Goal: Transaction & Acquisition: Book appointment/travel/reservation

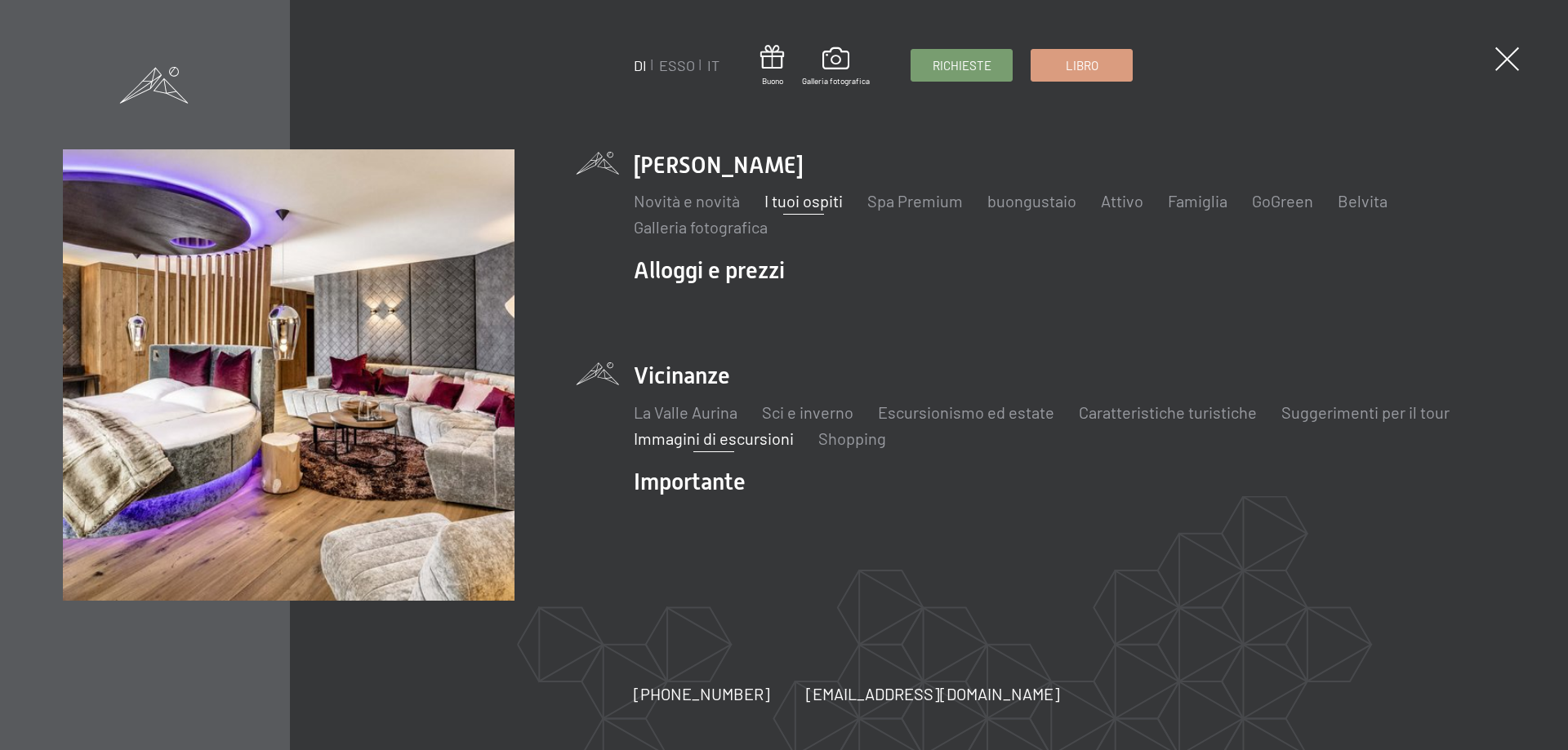
scroll to position [163, 0]
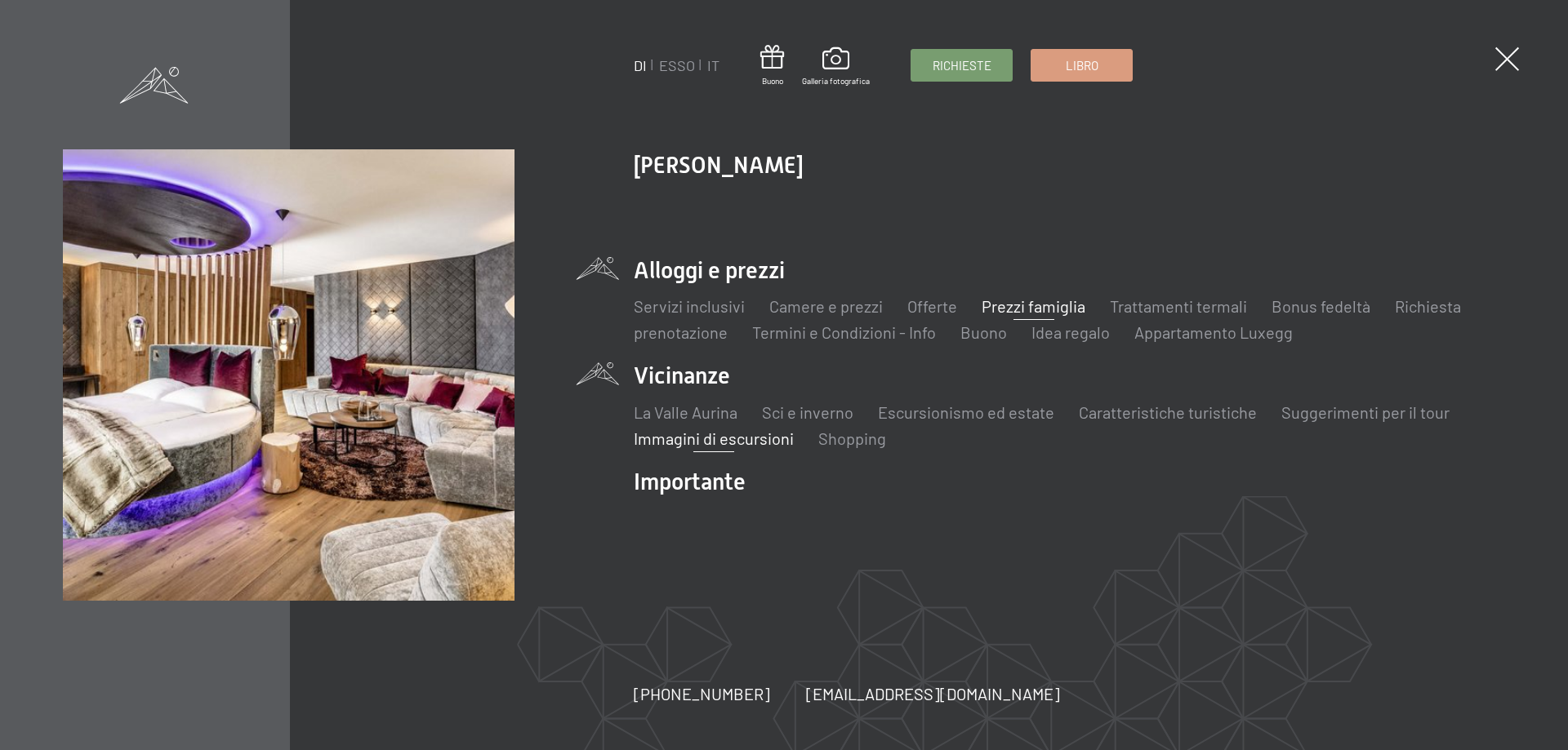
click at [1024, 308] on font "Prezzi famiglia" at bounding box center [1033, 307] width 103 height 20
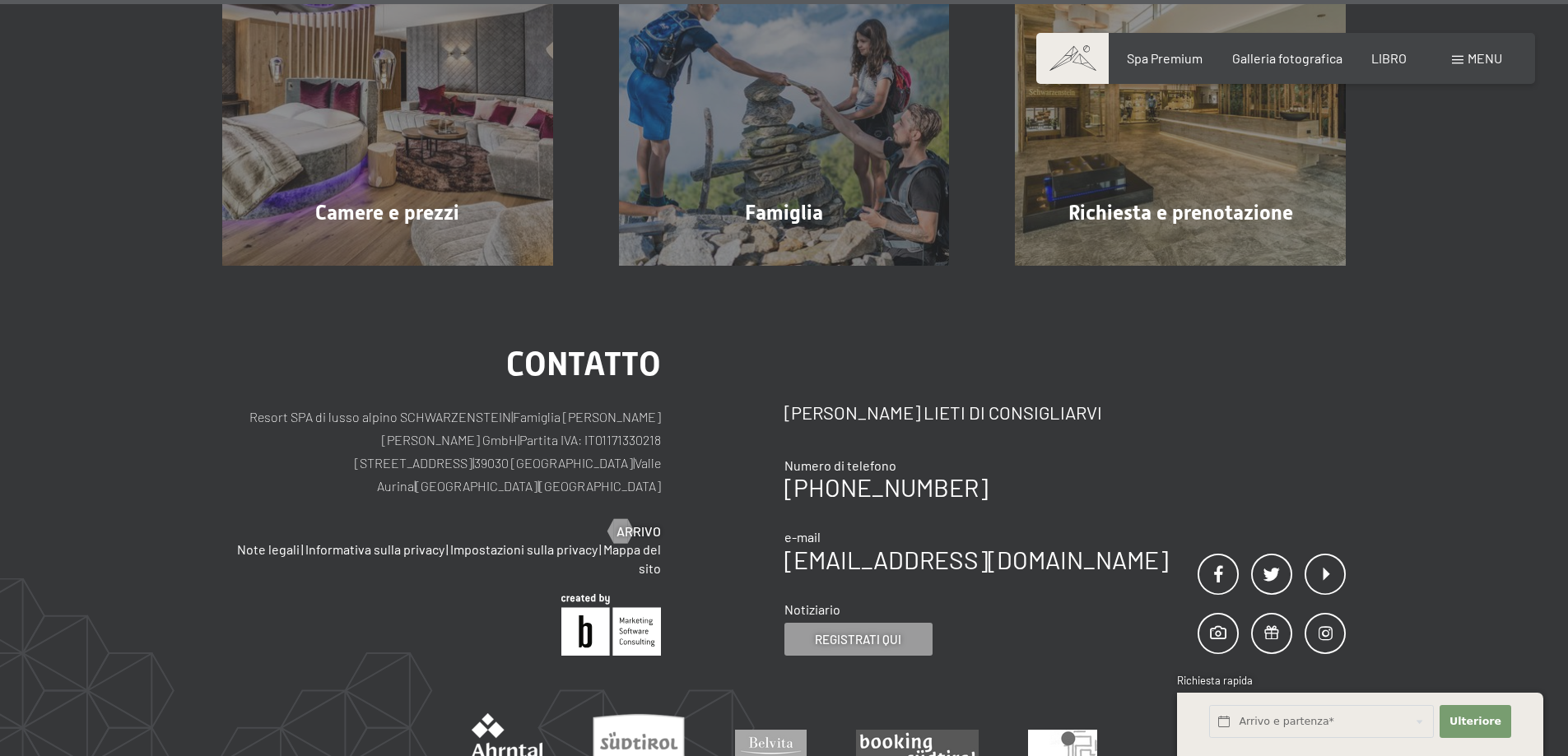
scroll to position [7148, 0]
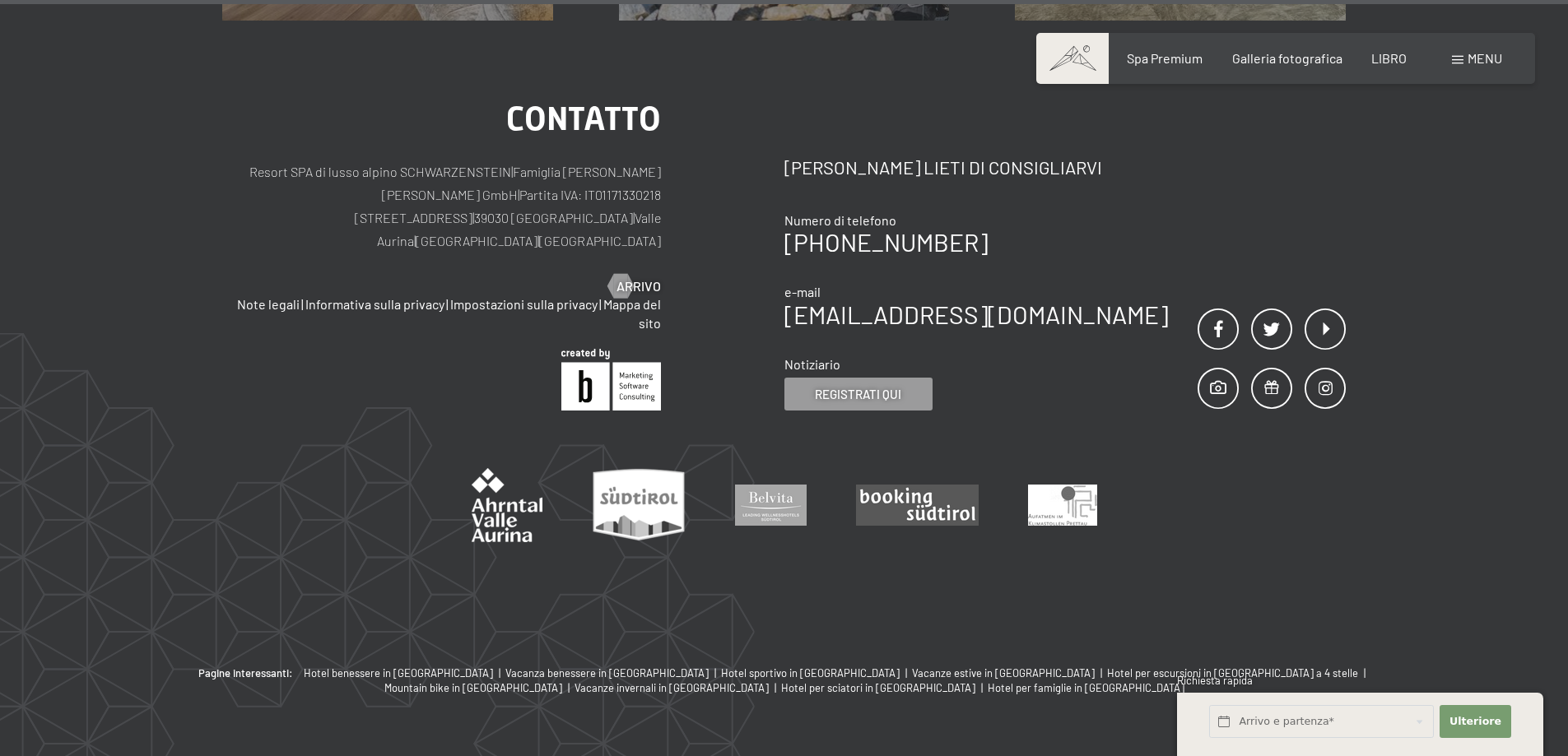
click at [1461, 56] on div "menu" at bounding box center [1477, 59] width 50 height 18
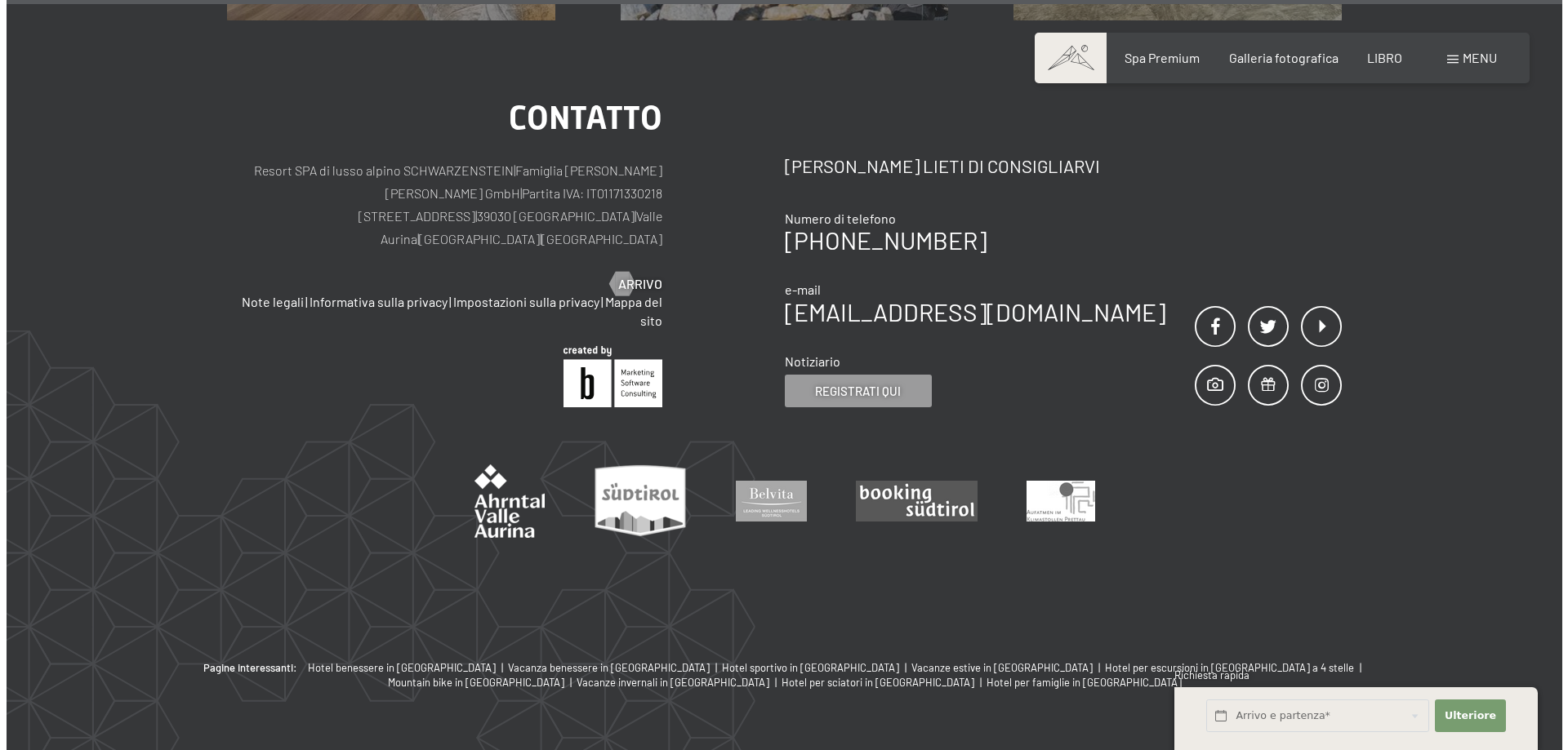
scroll to position [7105, 0]
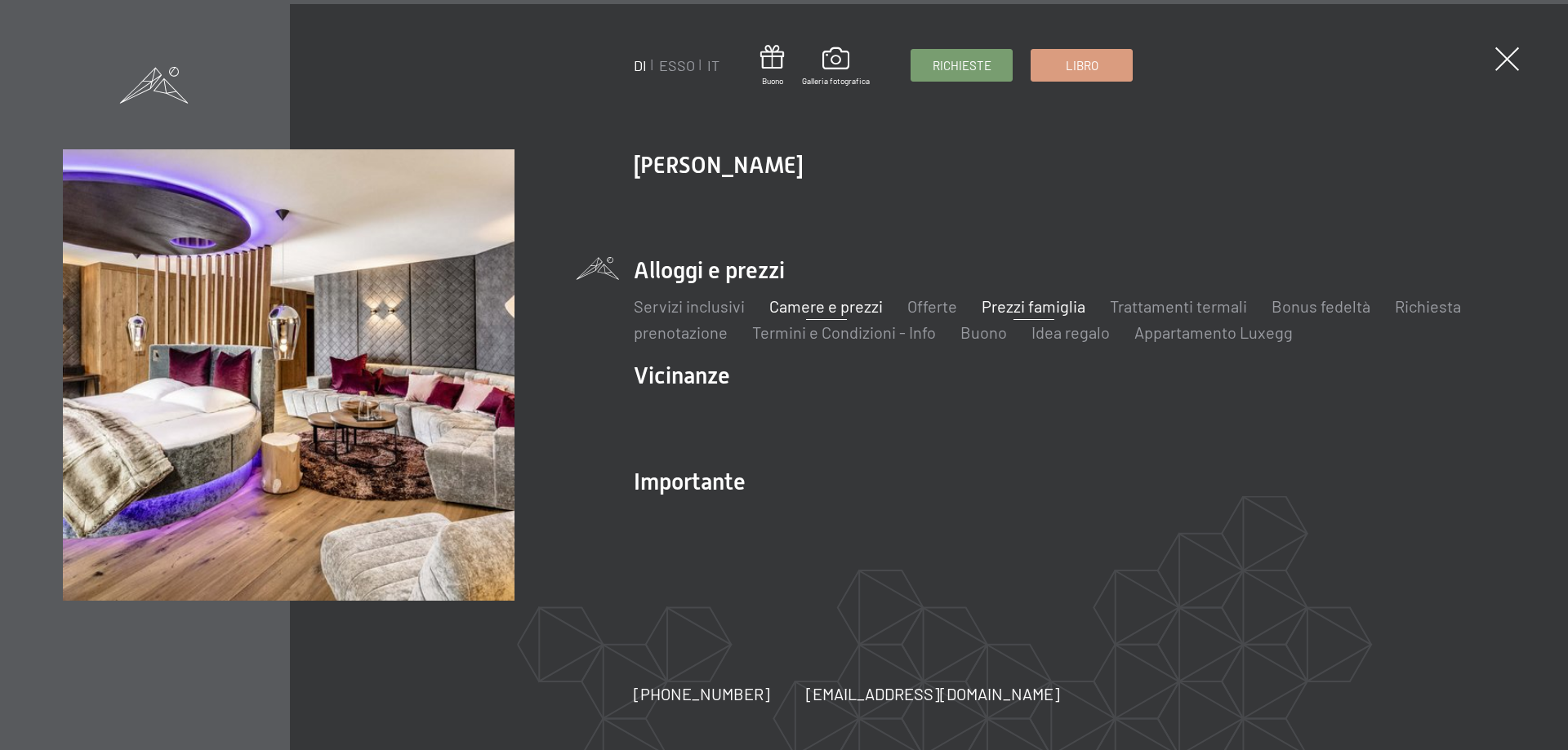
click at [842, 308] on font "Camere e prezzi" at bounding box center [826, 307] width 113 height 20
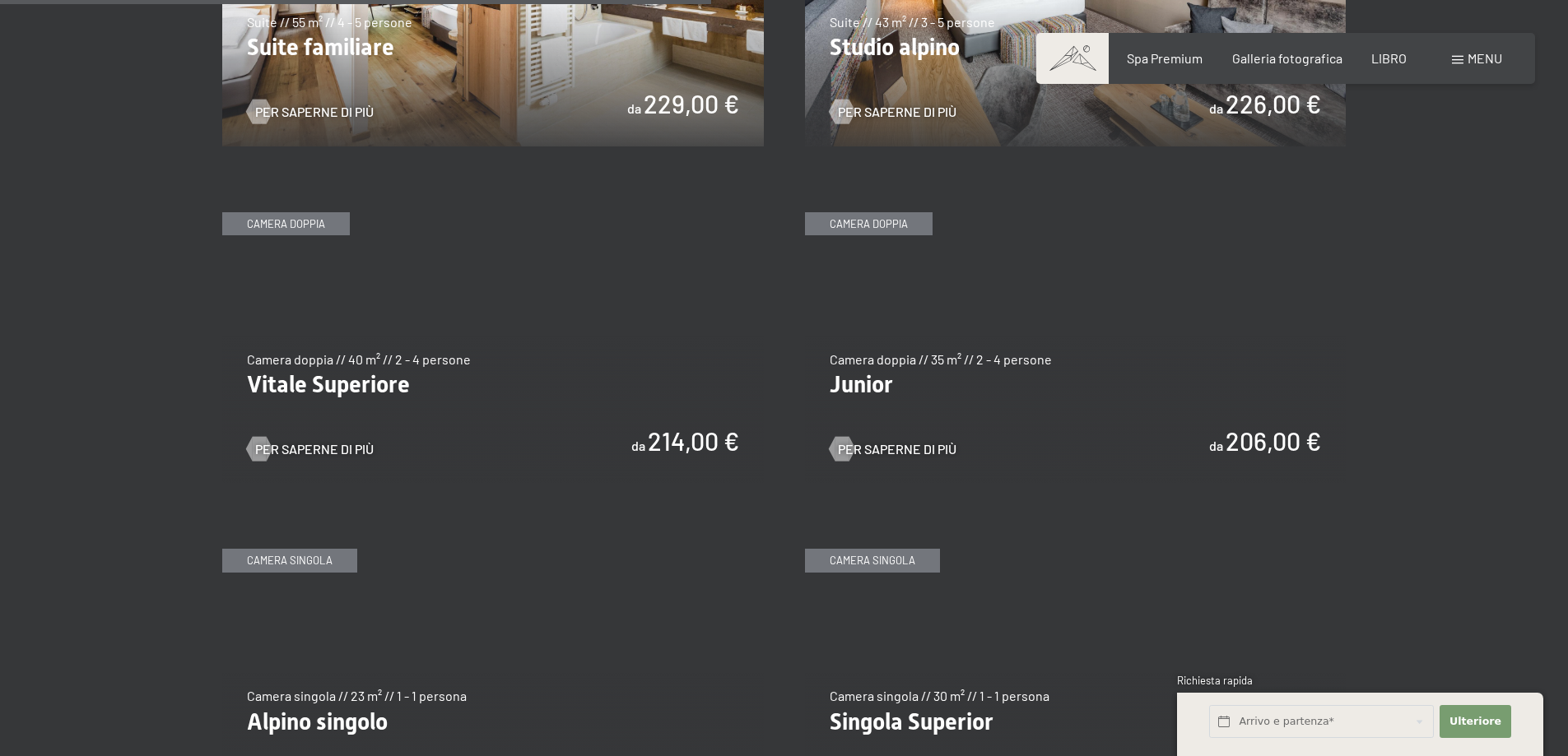
scroll to position [2303, 0]
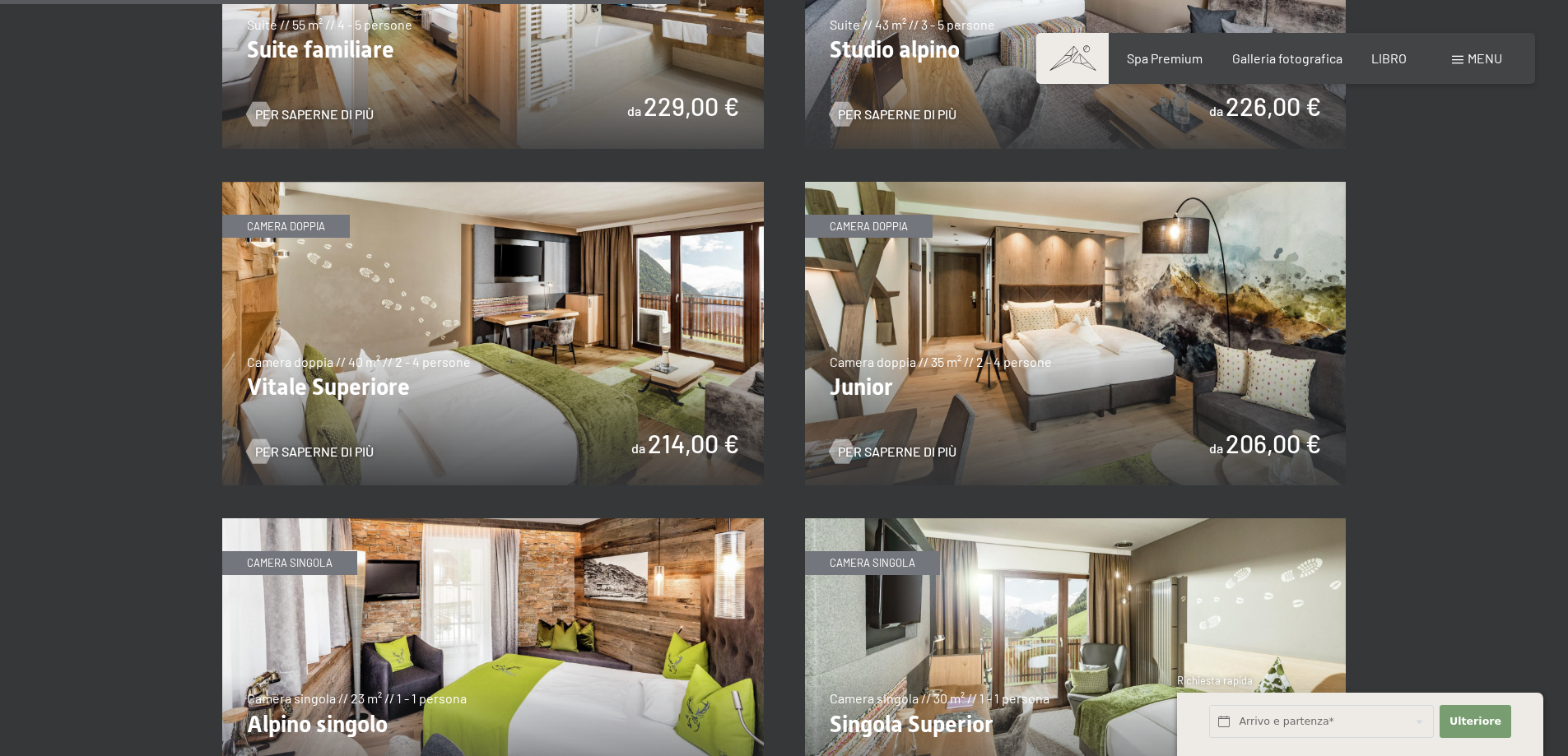
click at [516, 323] on img at bounding box center [492, 333] width 541 height 304
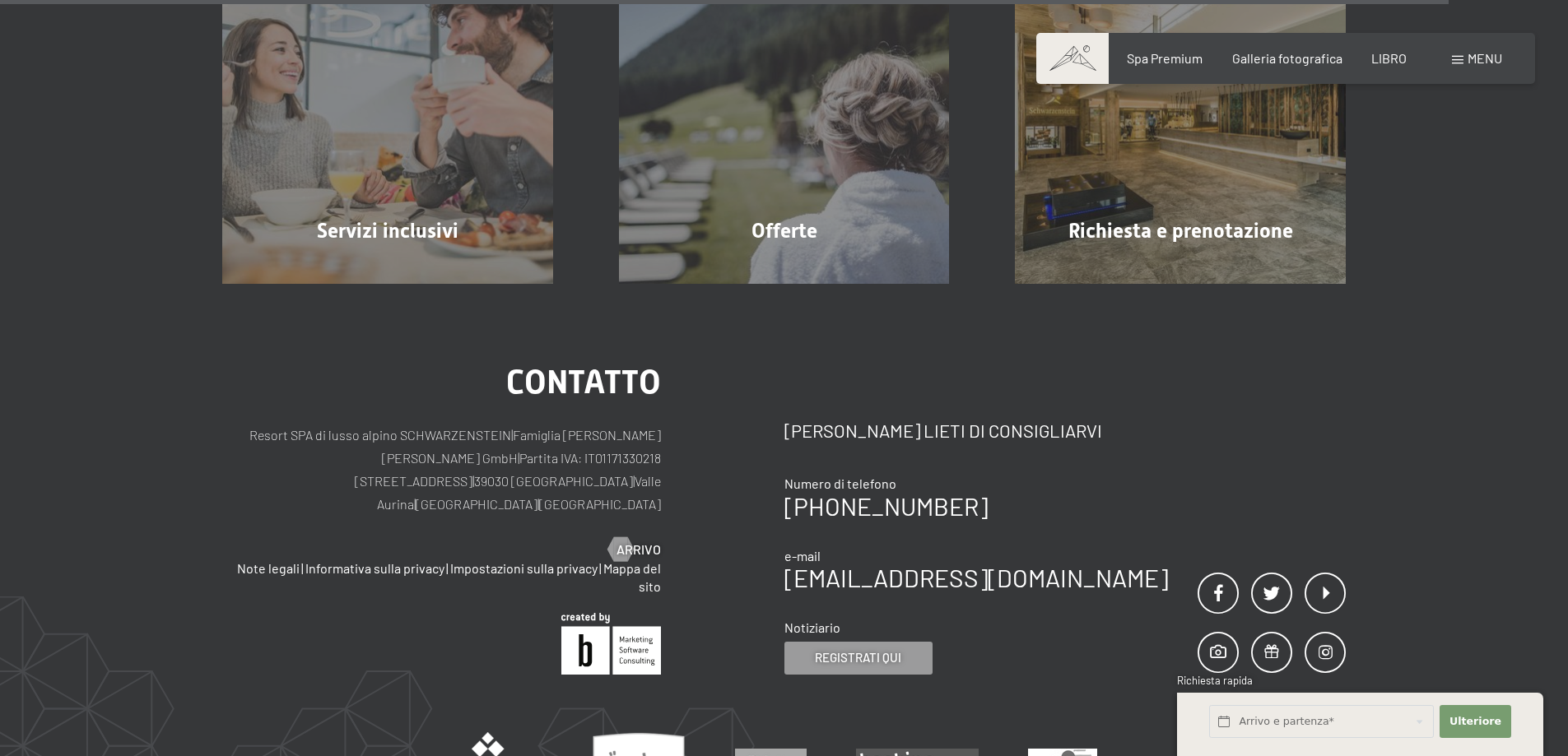
scroll to position [2139, 0]
